Goal: Information Seeking & Learning: Find specific fact

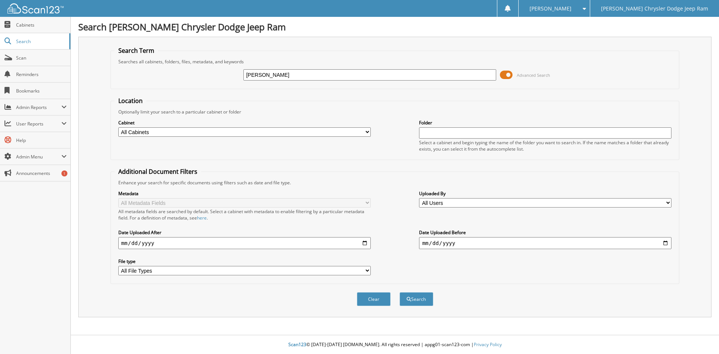
type input "[PERSON_NAME]"
click at [399, 292] on button "Search" at bounding box center [416, 299] width 34 height 14
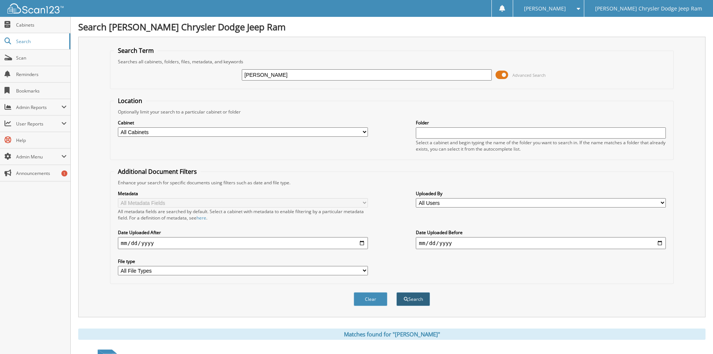
click at [401, 303] on button "Search" at bounding box center [413, 299] width 34 height 14
click at [34, 39] on span "Search" at bounding box center [40, 41] width 49 height 6
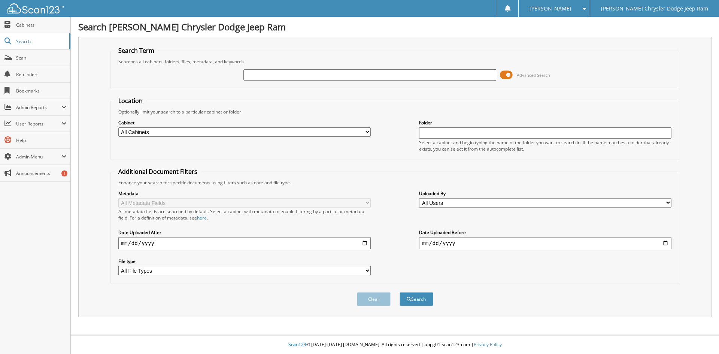
click at [305, 79] on input "text" at bounding box center [369, 74] width 252 height 11
type input "[PERSON_NAME]"
click at [399, 292] on button "Search" at bounding box center [416, 299] width 34 height 14
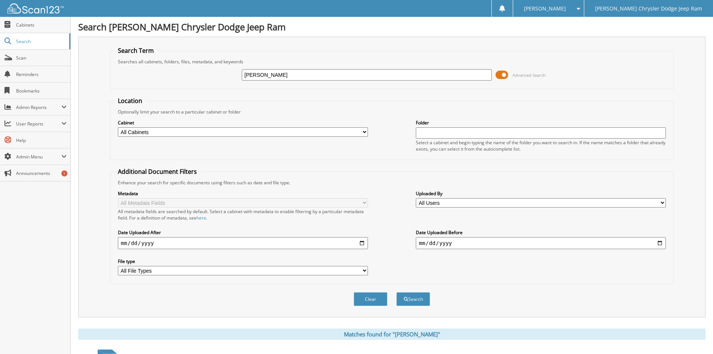
click at [305, 79] on input "[PERSON_NAME]" at bounding box center [367, 74] width 250 height 11
drag, startPoint x: 301, startPoint y: 78, endPoint x: 59, endPoint y: 139, distance: 249.3
click at [505, 77] on span at bounding box center [502, 74] width 13 height 11
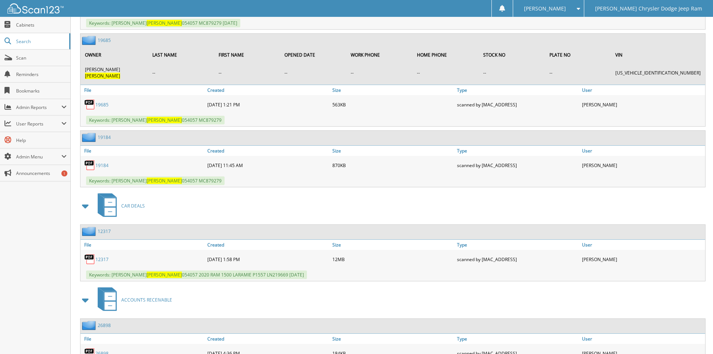
scroll to position [578, 0]
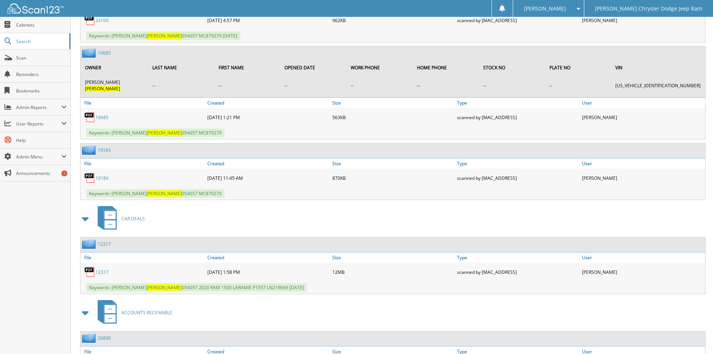
click at [100, 269] on link "12317" at bounding box center [101, 272] width 13 height 6
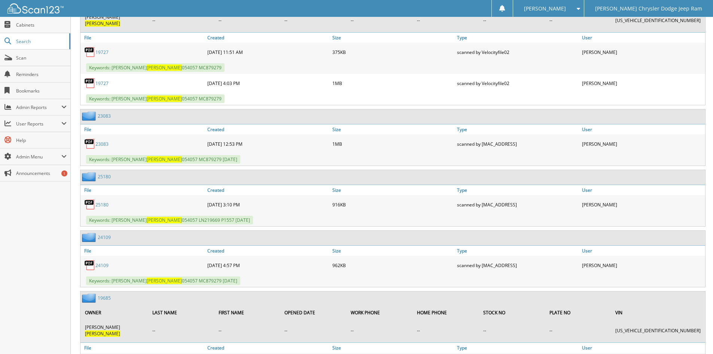
scroll to position [353, 0]
